Goal: Task Accomplishment & Management: Manage account settings

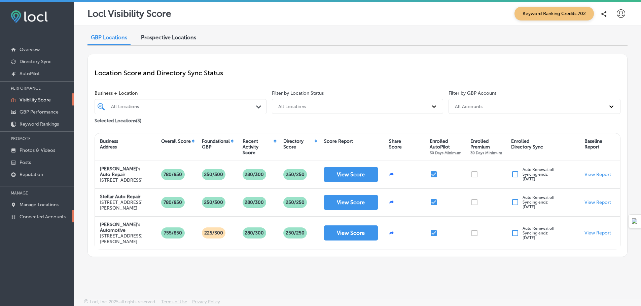
click at [49, 217] on p "Connected Accounts" at bounding box center [43, 217] width 46 height 6
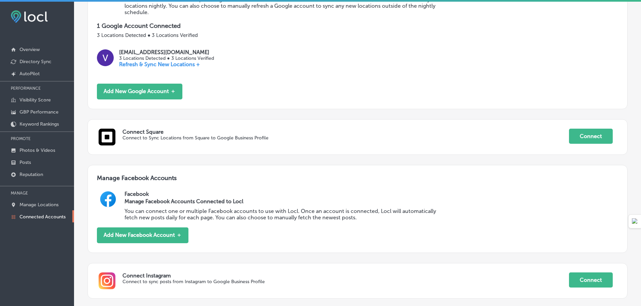
scroll to position [168, 0]
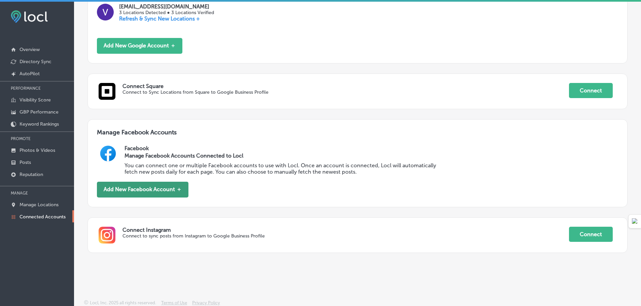
click at [151, 191] on button "Add New Facebook Account ＋" at bounding box center [143, 190] width 92 height 16
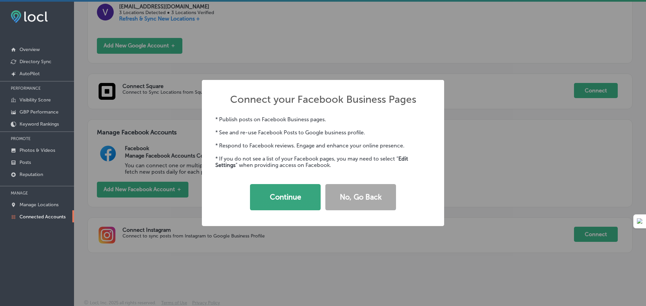
click at [291, 194] on button "Continue" at bounding box center [285, 197] width 71 height 26
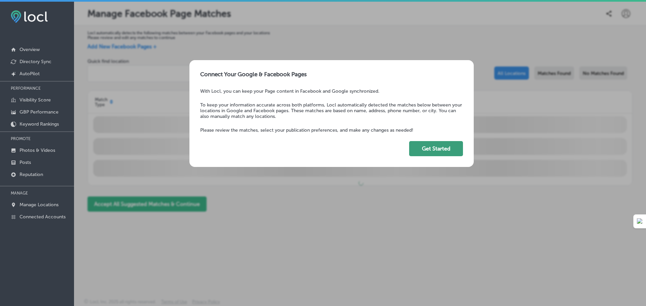
click at [435, 147] on button "Get Started" at bounding box center [436, 148] width 54 height 15
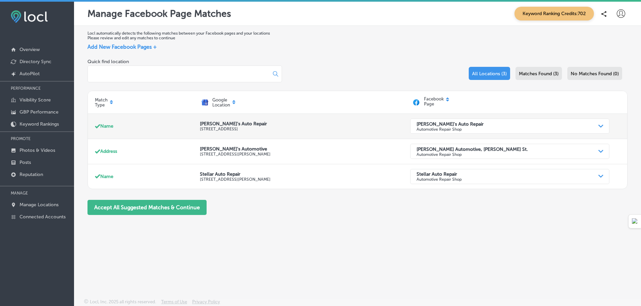
click at [499, 135] on div "[PERSON_NAME]'s Auto Repair Automotive Repair Shop Path Created with Sketch." at bounding box center [510, 126] width 200 height 21
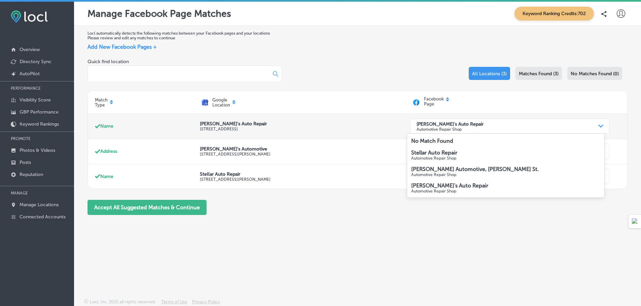
click at [500, 126] on div "[PERSON_NAME]'s Auto Repair Automotive Repair Shop" at bounding box center [504, 126] width 183 height 13
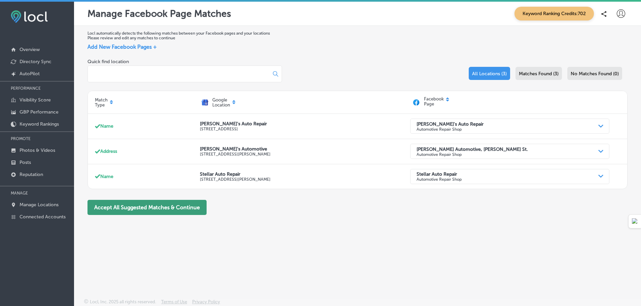
click at [124, 205] on button "Accept All Suggested Matches & Continue" at bounding box center [146, 207] width 119 height 15
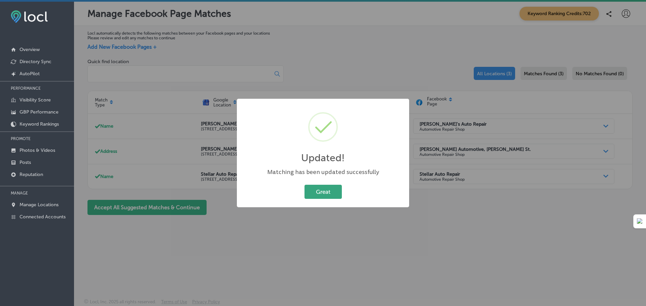
click at [323, 196] on button "Great" at bounding box center [322, 192] width 37 height 14
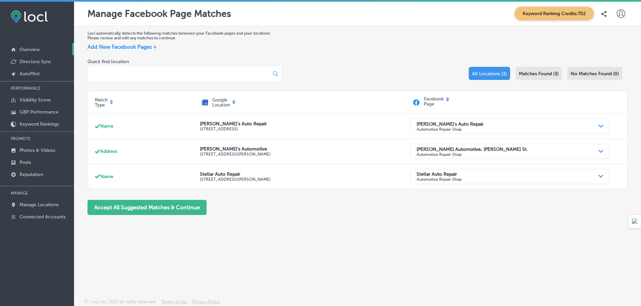
click at [31, 47] on p "Overview" at bounding box center [30, 50] width 20 height 6
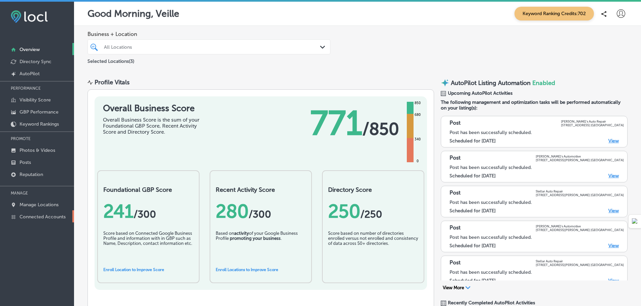
click at [43, 217] on p "Connected Accounts" at bounding box center [43, 217] width 46 height 6
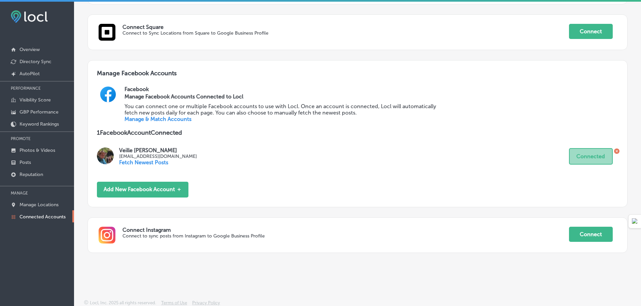
scroll to position [228, 0]
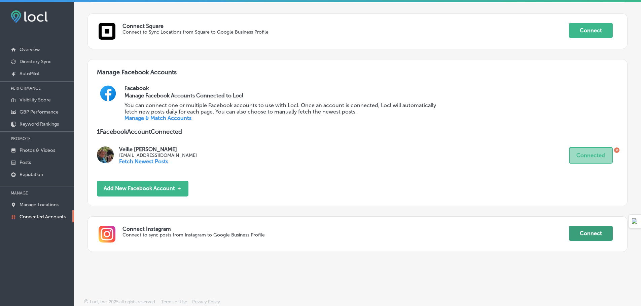
click at [582, 235] on button "Connect" at bounding box center [591, 233] width 44 height 15
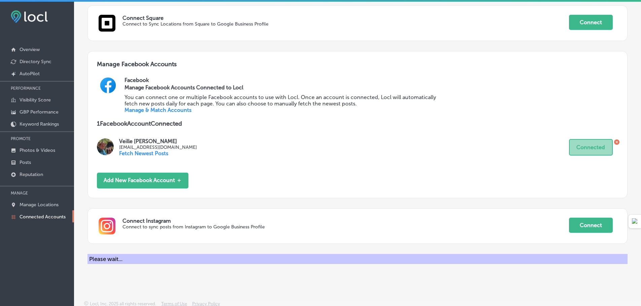
scroll to position [239, 0]
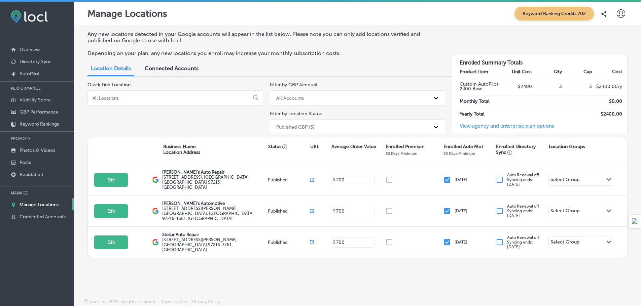
click at [175, 70] on span "Connected Accounts" at bounding box center [172, 68] width 54 height 6
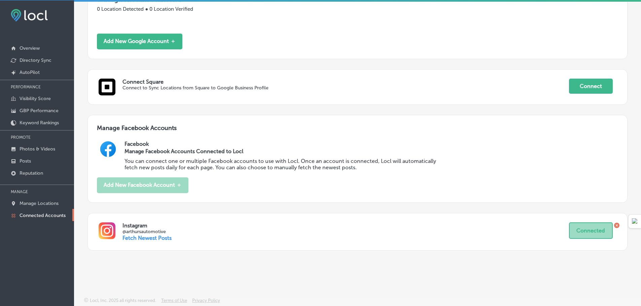
scroll to position [2, 0]
click at [301, 276] on div "Manage Locations Keyword Ranking Credits: 702 Manage Google Locations Enrolled …" at bounding box center [357, 153] width 567 height 306
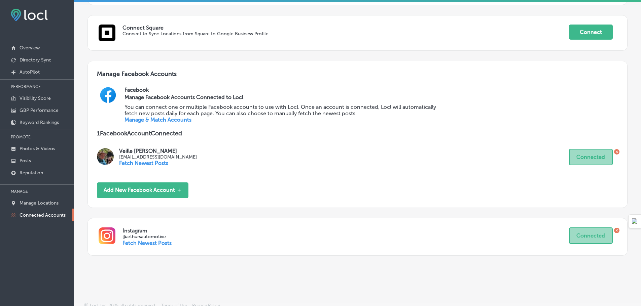
scroll to position [230, 0]
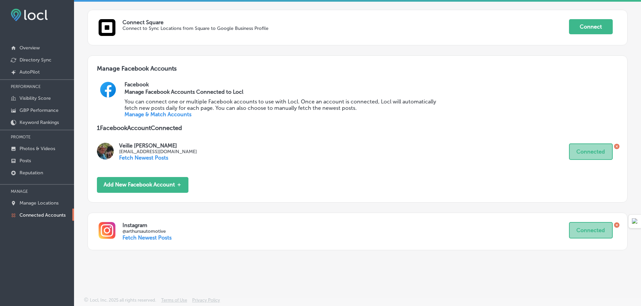
click at [143, 238] on p "Fetch Newest Posts" at bounding box center [146, 238] width 49 height 6
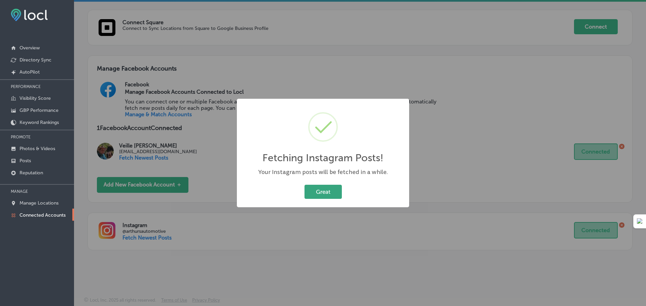
click at [319, 193] on button "Great" at bounding box center [322, 192] width 37 height 14
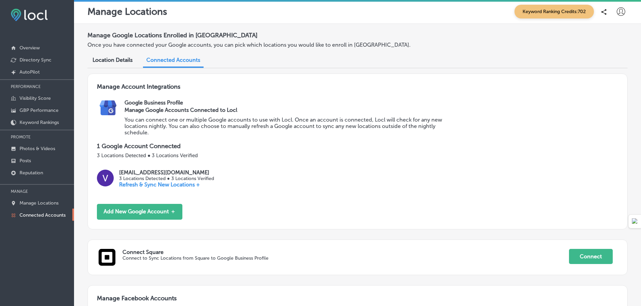
scroll to position [0, 0]
click at [28, 159] on p "Posts" at bounding box center [25, 161] width 11 height 6
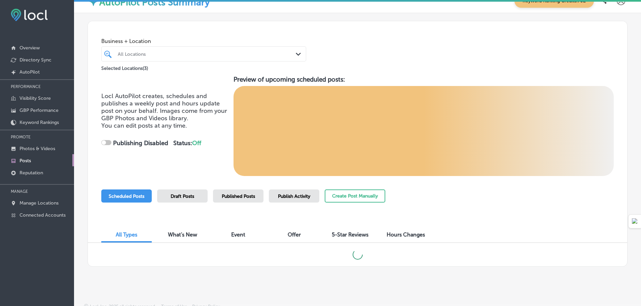
scroll to position [18, 0]
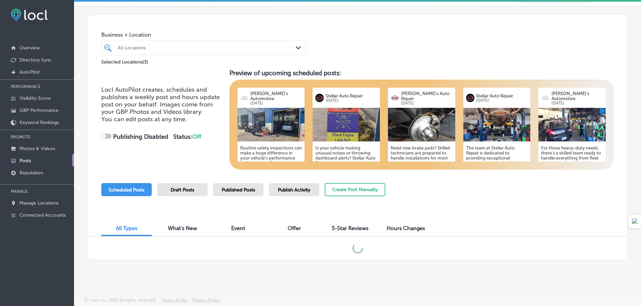
checkbox input "true"
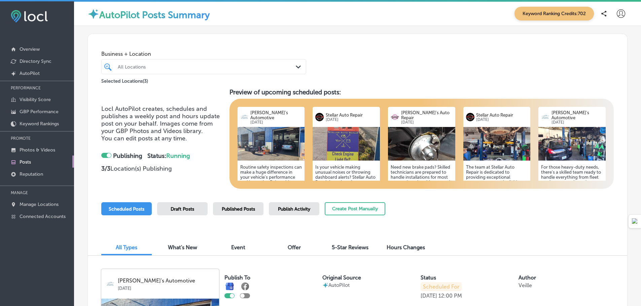
scroll to position [0, 0]
click at [32, 47] on p "Overview" at bounding box center [30, 50] width 20 height 6
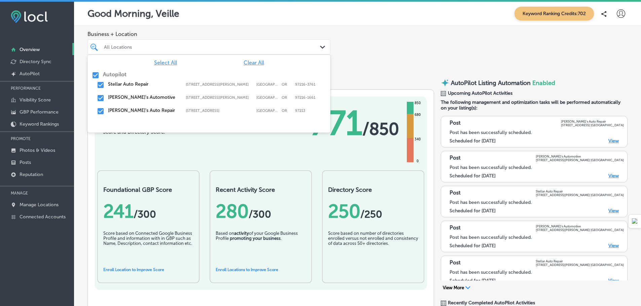
click at [226, 50] on div at bounding box center [198, 46] width 190 height 9
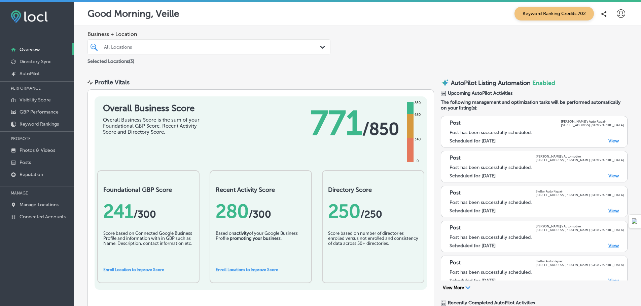
click at [226, 50] on div at bounding box center [198, 46] width 190 height 9
click at [541, 14] on span "Keyword Ranking Credits: 702" at bounding box center [553, 14] width 79 height 14
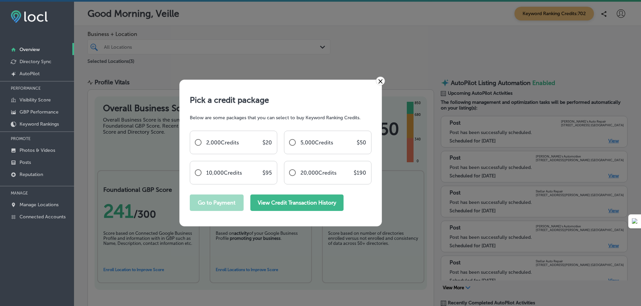
click at [308, 203] on button "View Credit Transaction History" at bounding box center [296, 203] width 93 height 16
